Goal: Task Accomplishment & Management: Use online tool/utility

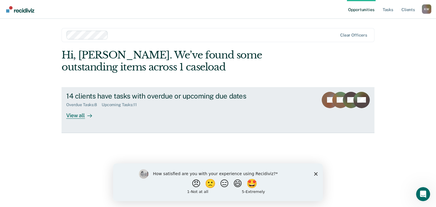
click at [76, 115] on div "View all" at bounding box center [82, 113] width 33 height 11
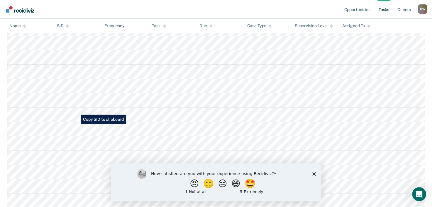
scroll to position [229, 0]
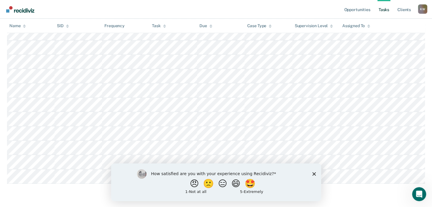
click at [313, 174] on polygon "Close survey" at bounding box center [314, 174] width 4 height 4
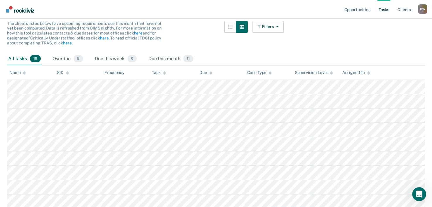
scroll to position [54, 0]
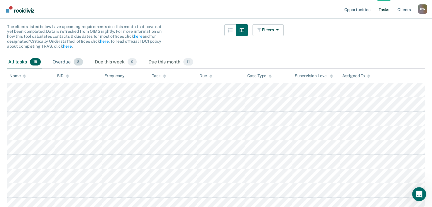
click at [74, 61] on span "8" at bounding box center [78, 62] width 9 height 8
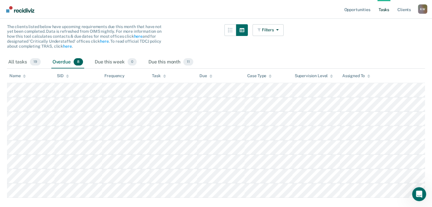
scroll to position [67, 0]
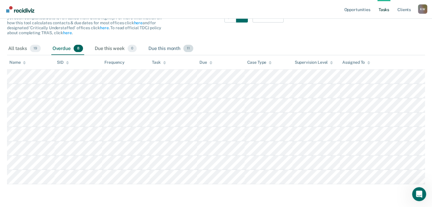
click at [177, 47] on div "Due this month 11" at bounding box center [170, 48] width 47 height 13
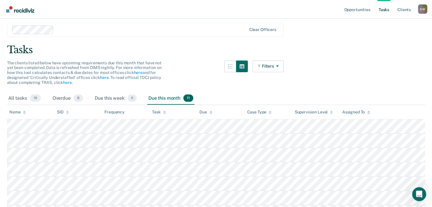
scroll to position [0, 0]
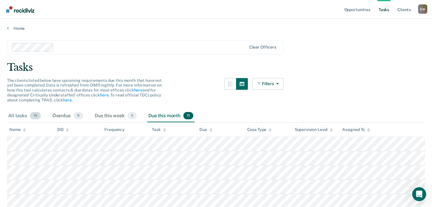
click at [28, 119] on div "All tasks 19" at bounding box center [24, 116] width 35 height 13
click at [19, 26] on link "Home" at bounding box center [216, 28] width 418 height 5
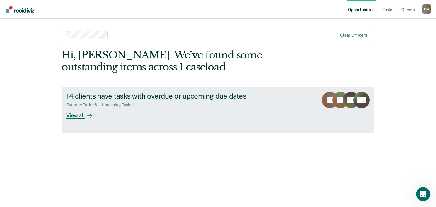
click at [80, 118] on div "View all" at bounding box center [82, 113] width 33 height 11
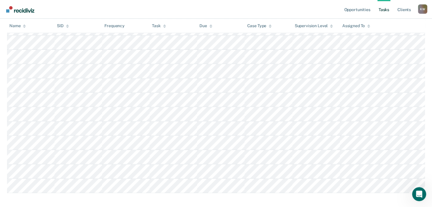
scroll to position [229, 0]
